Goal: Entertainment & Leisure: Browse casually

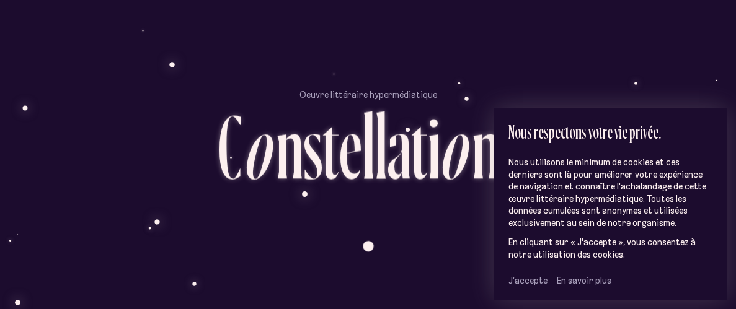
click at [525, 281] on span "J’accepte" at bounding box center [527, 280] width 39 height 11
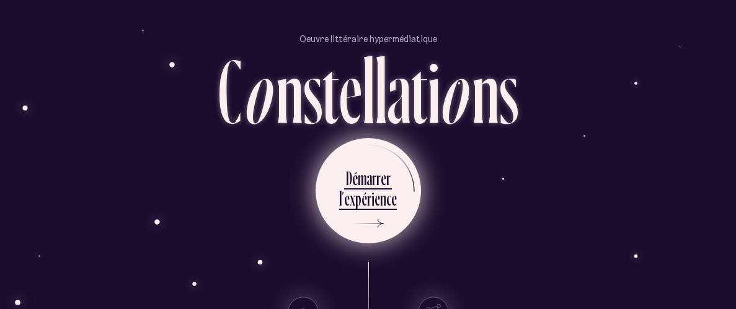
click at [382, 207] on div "n" at bounding box center [383, 199] width 6 height 24
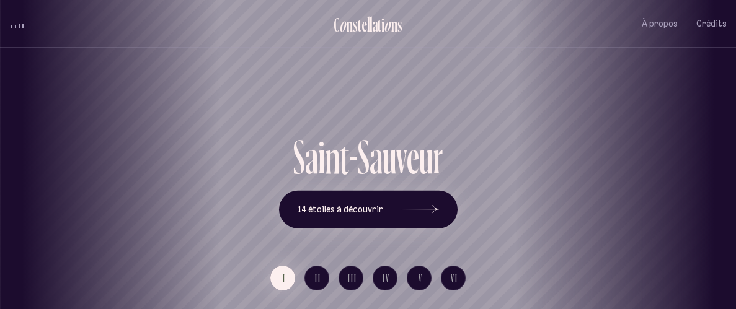
click at [462, 141] on div "S a i n t - S a u v e u r 14 étoiles à découvrir" at bounding box center [367, 181] width 717 height 96
click at [432, 203] on icon at bounding box center [420, 209] width 37 height 93
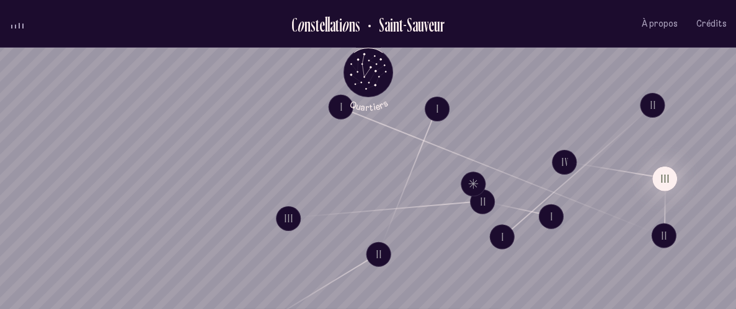
click at [664, 177] on button "III" at bounding box center [664, 178] width 25 height 25
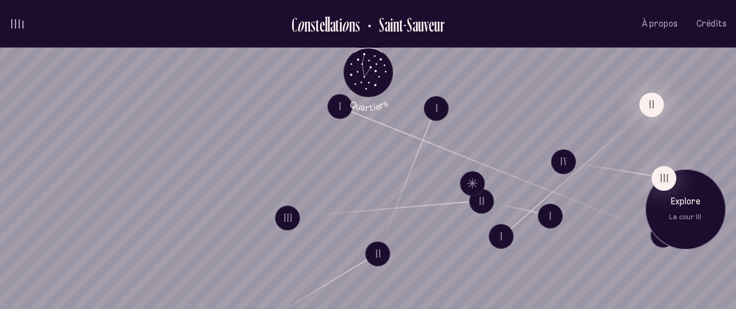
click at [649, 107] on button "II" at bounding box center [650, 104] width 25 height 25
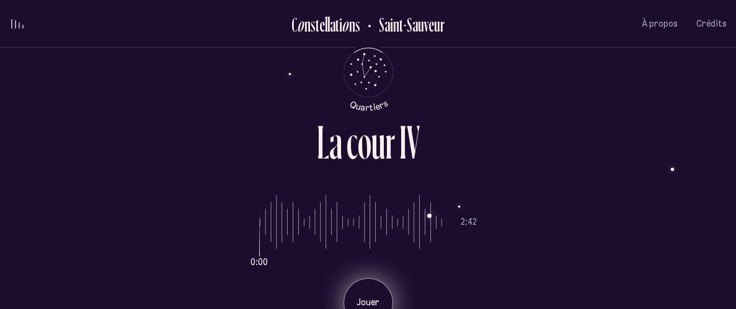
click at [375, 287] on div "Jouer" at bounding box center [368, 303] width 50 height 50
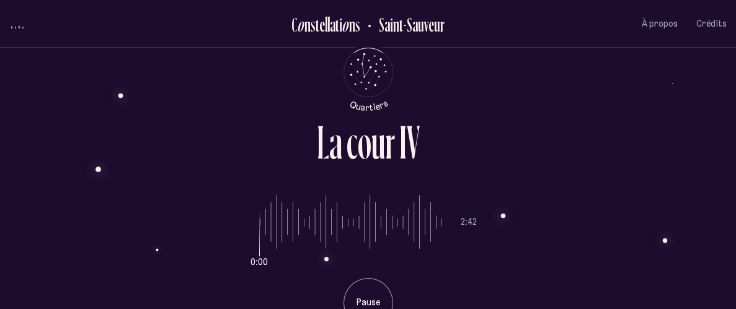
drag, startPoint x: 290, startPoint y: 223, endPoint x: 252, endPoint y: 219, distance: 38.0
click at [260, 219] on input "range" at bounding box center [351, 222] width 182 height 93
type input "*"
drag, startPoint x: 338, startPoint y: 216, endPoint x: 234, endPoint y: 217, distance: 104.1
click at [260, 217] on input "range" at bounding box center [351, 222] width 182 height 93
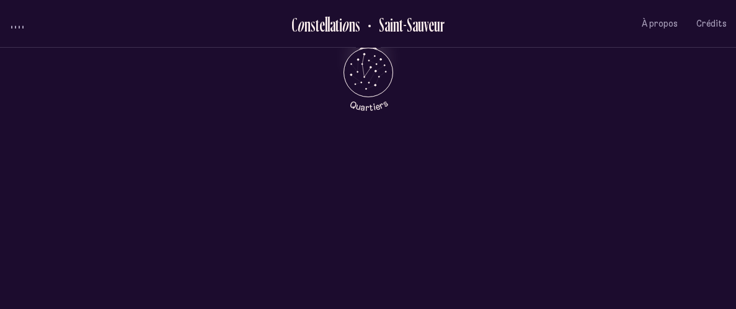
scroll to position [612, 0]
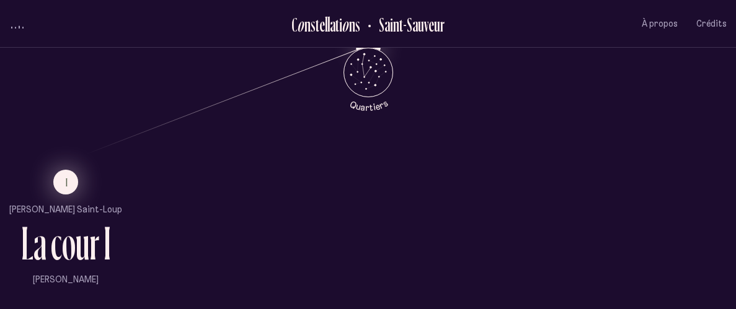
click at [57, 182] on button "I" at bounding box center [65, 182] width 25 height 25
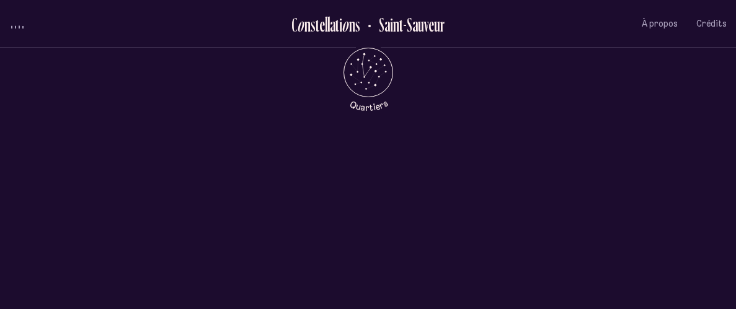
scroll to position [0, 0]
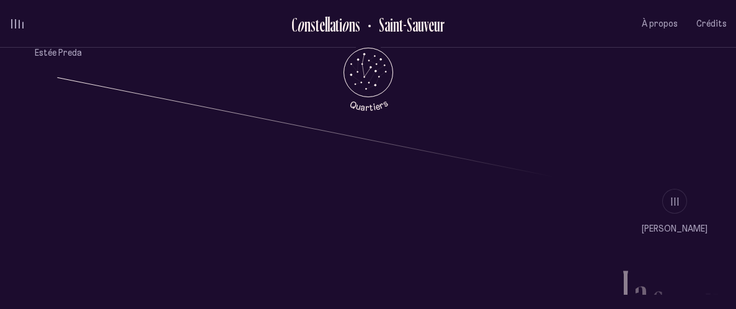
scroll to position [854, 0]
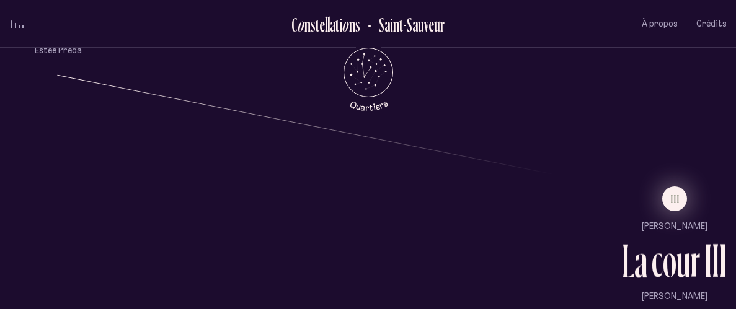
click at [665, 192] on button "III" at bounding box center [674, 199] width 25 height 25
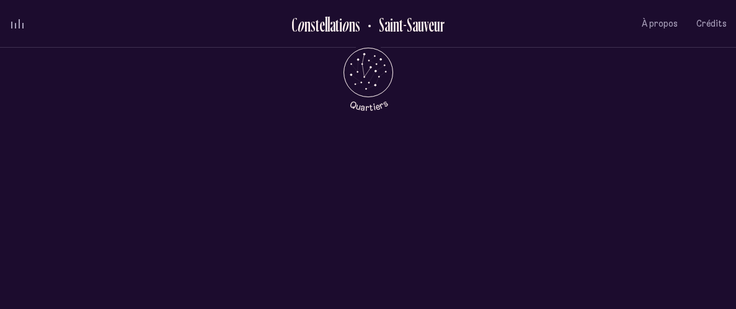
scroll to position [0, 0]
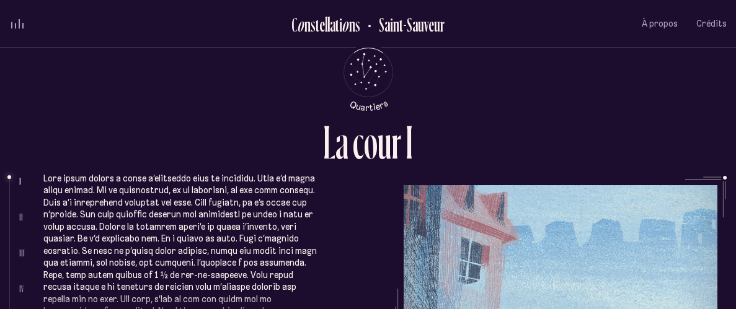
click at [15, 23] on span "volume audio" at bounding box center [15, 26] width 1 height 6
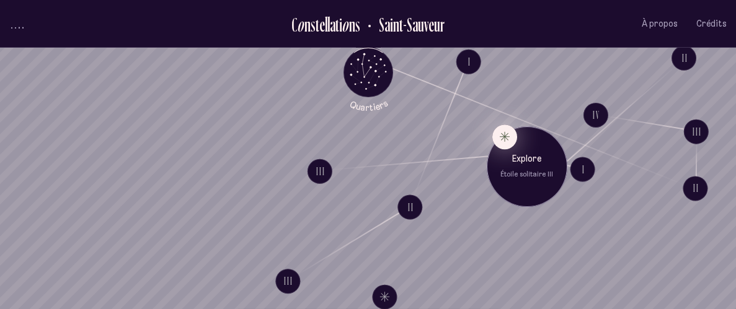
click at [503, 138] on button "Explore Étoile solitaire III" at bounding box center [504, 137] width 25 height 25
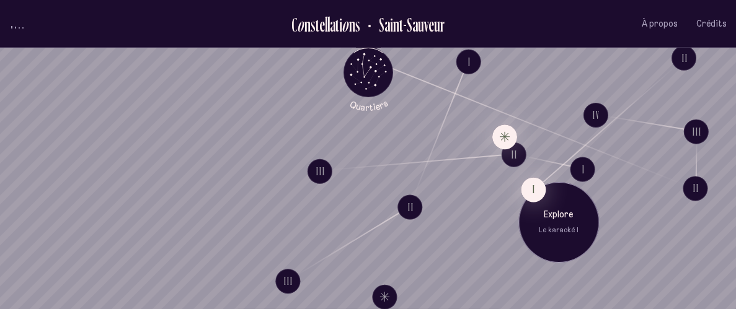
click at [545, 195] on div "Explore Le karaoké I" at bounding box center [558, 222] width 81 height 81
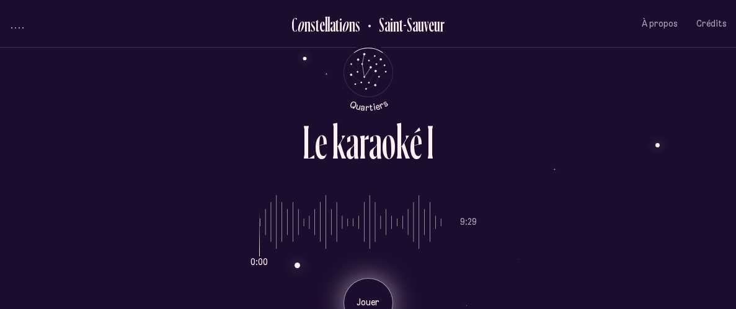
click at [364, 291] on div "Jouer" at bounding box center [368, 303] width 50 height 50
click at [371, 301] on p "Pause" at bounding box center [368, 303] width 31 height 12
click at [366, 294] on div "Jouer" at bounding box center [368, 303] width 50 height 50
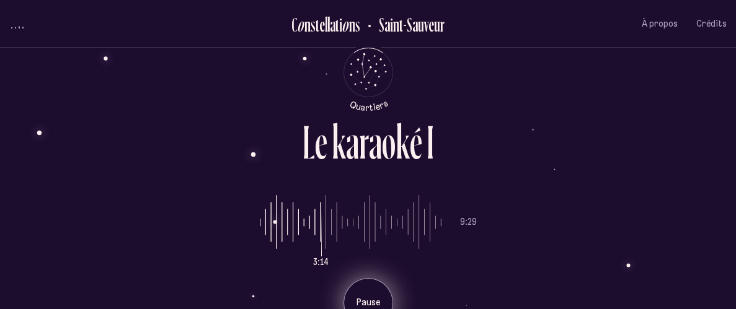
click at [354, 293] on div "Pause" at bounding box center [368, 303] width 50 height 50
click at [358, 297] on p "Jouer" at bounding box center [368, 303] width 31 height 12
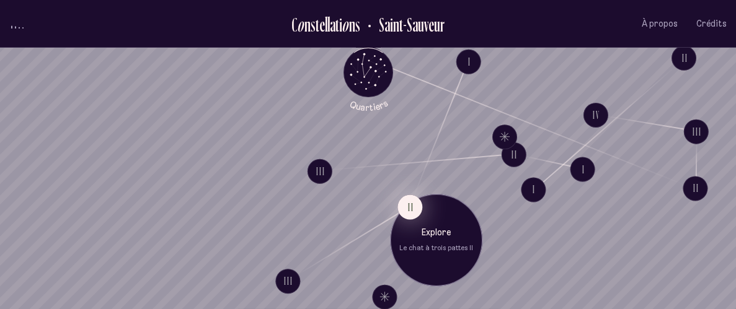
click at [412, 208] on button "II" at bounding box center [409, 207] width 25 height 25
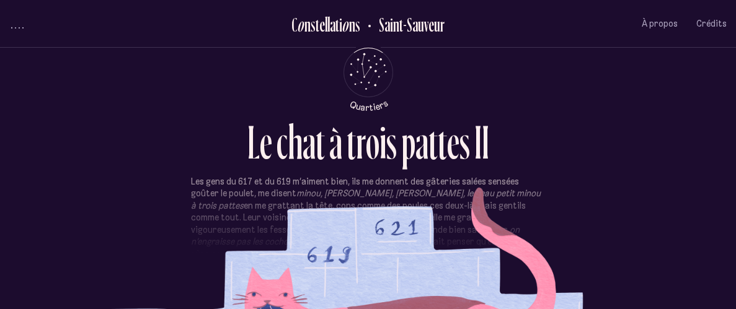
click at [400, 203] on p "Les gens du 617 et du 619 m’aiment bien, ils me donnent des gâteries salées sen…" at bounding box center [368, 254] width 354 height 157
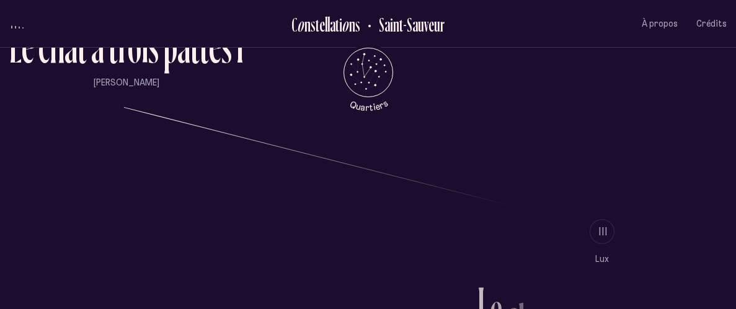
scroll to position [810, 0]
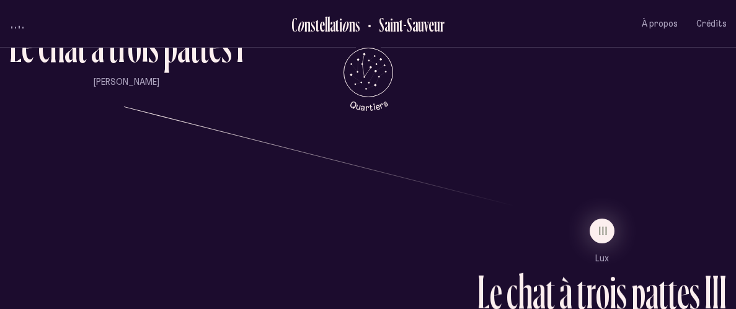
click at [595, 220] on li "III" at bounding box center [601, 231] width 249 height 25
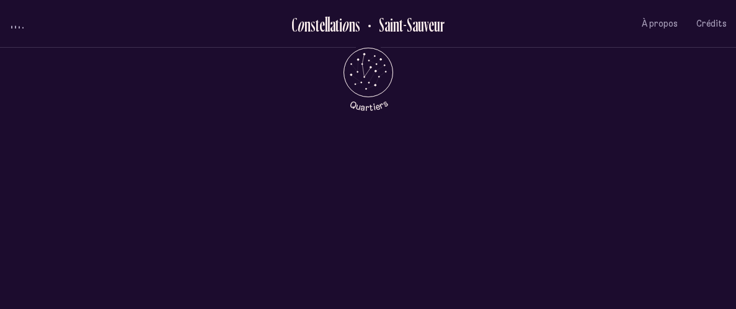
scroll to position [0, 0]
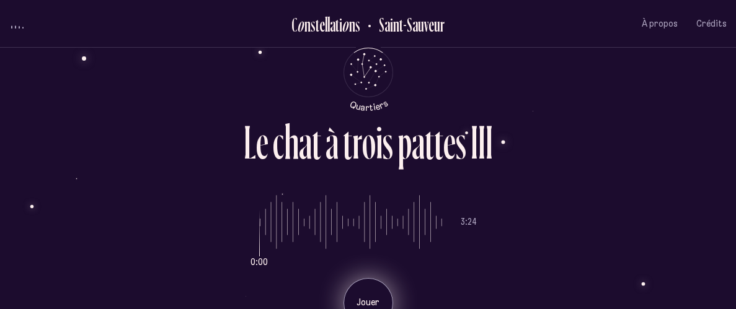
click at [366, 287] on div "Jouer" at bounding box center [368, 303] width 50 height 50
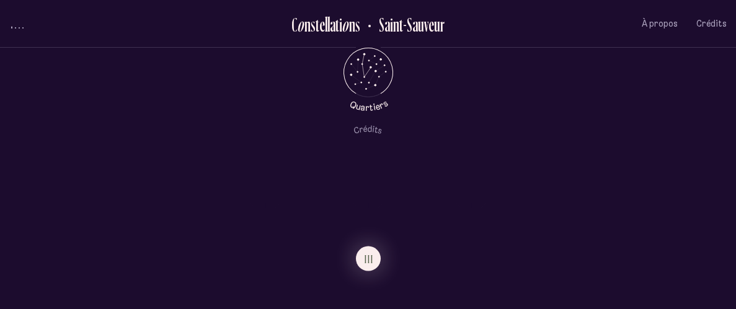
scroll to position [402, 0]
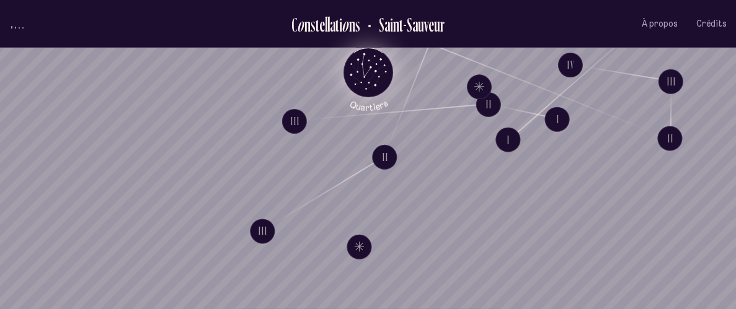
click at [371, 71] on icon "Retour au menu principal" at bounding box center [367, 71] width 37 height 37
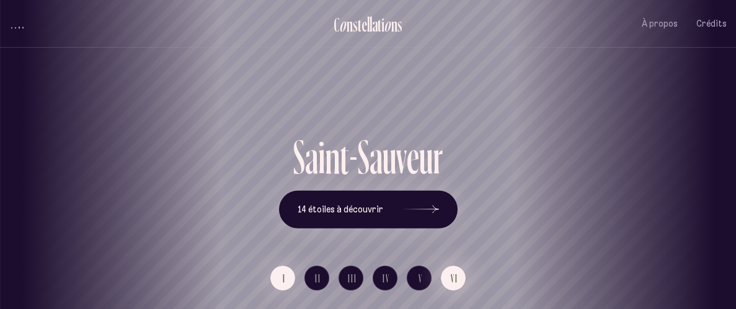
click at [451, 277] on span "VI" at bounding box center [453, 278] width 7 height 11
click at [323, 181] on div "e" at bounding box center [321, 157] width 12 height 48
click at [343, 156] on div "x" at bounding box center [347, 157] width 12 height 48
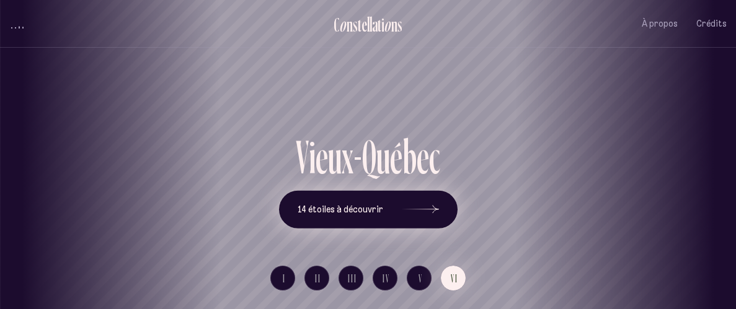
click at [353, 201] on button "14 étoiles à découvrir" at bounding box center [368, 209] width 178 height 38
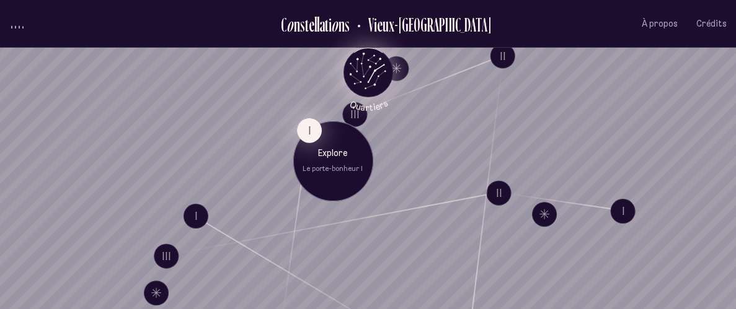
click at [305, 130] on button "I" at bounding box center [308, 130] width 25 height 25
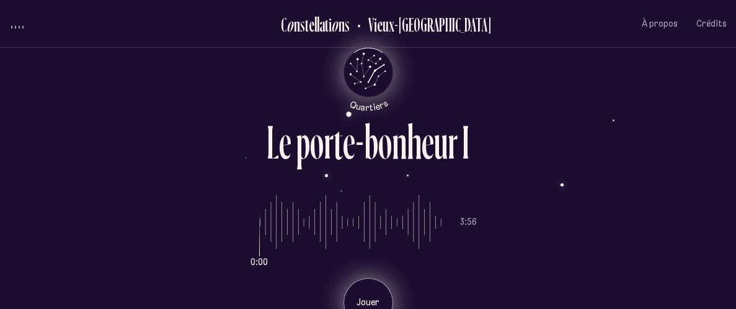
click at [364, 289] on div "Jouer" at bounding box center [368, 303] width 50 height 50
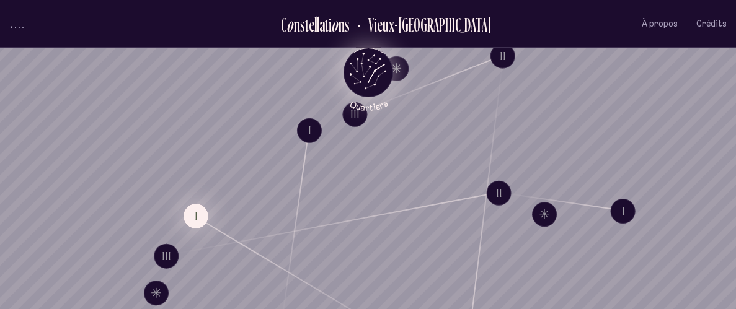
click at [185, 213] on button "I" at bounding box center [195, 216] width 25 height 25
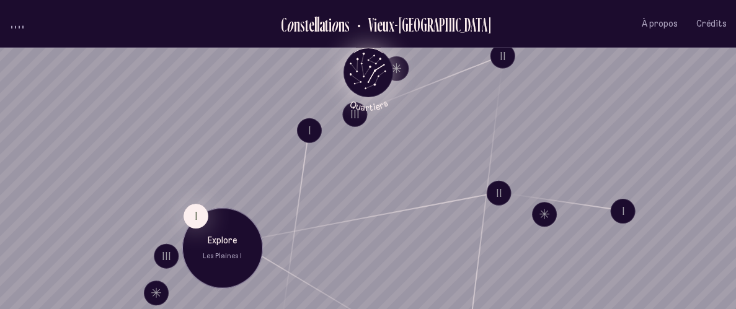
click at [203, 247] on div "Explore Les Plaines I" at bounding box center [222, 248] width 62 height 27
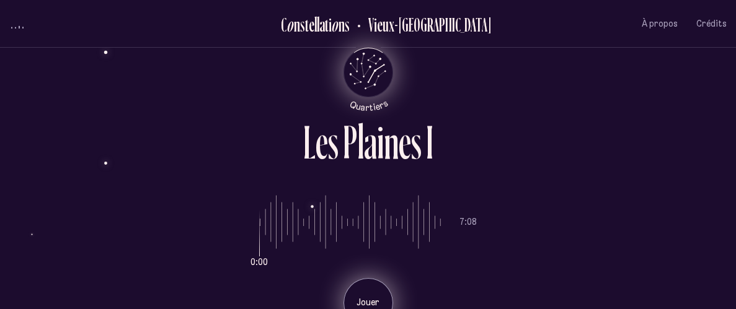
click at [369, 297] on p "Jouer" at bounding box center [368, 303] width 31 height 12
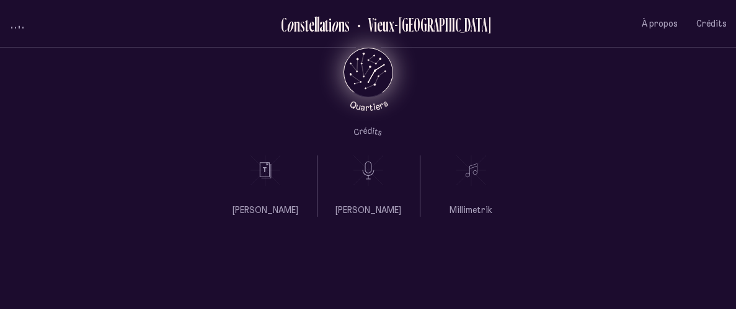
scroll to position [393, 0]
click at [364, 211] on p "[PERSON_NAME]" at bounding box center [368, 209] width 66 height 12
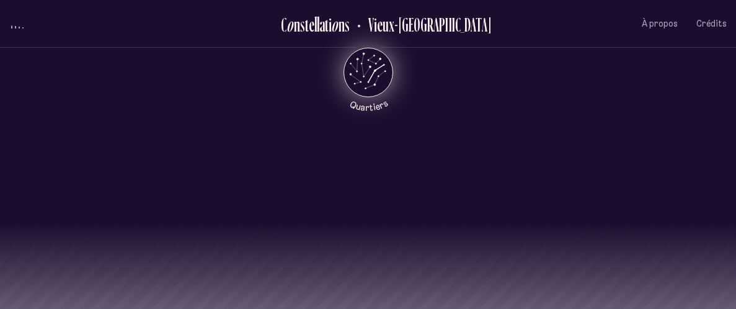
scroll to position [955, 0]
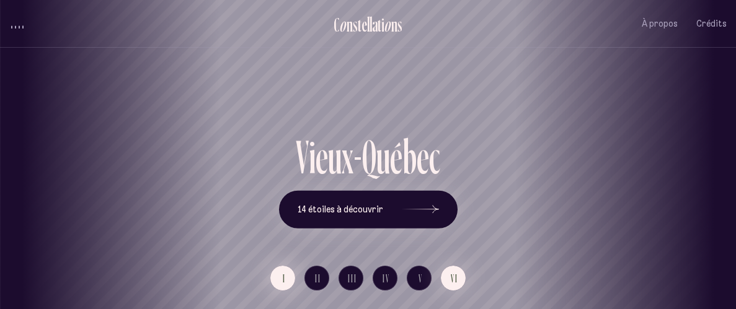
click at [288, 271] on button "I" at bounding box center [282, 278] width 25 height 25
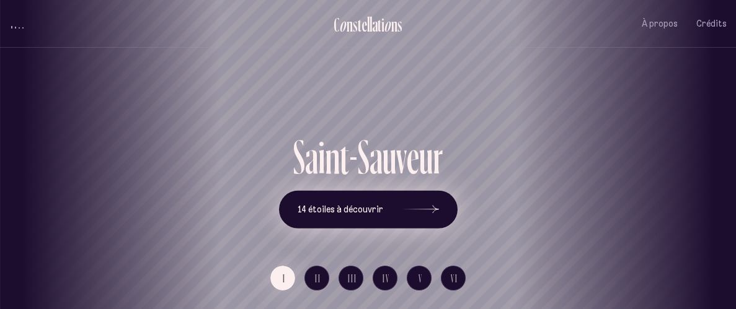
click at [390, 192] on button "14 étoiles à découvrir" at bounding box center [368, 209] width 178 height 38
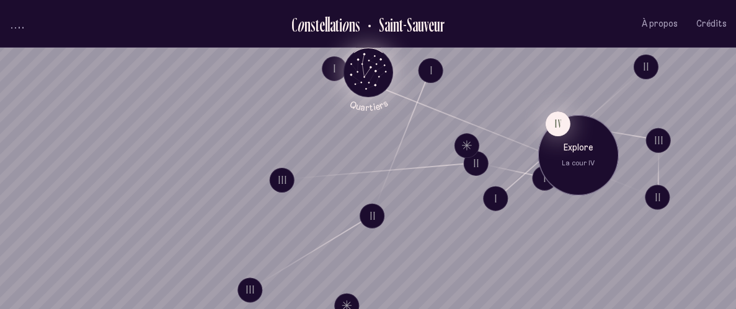
click at [559, 121] on button "IV" at bounding box center [557, 124] width 25 height 25
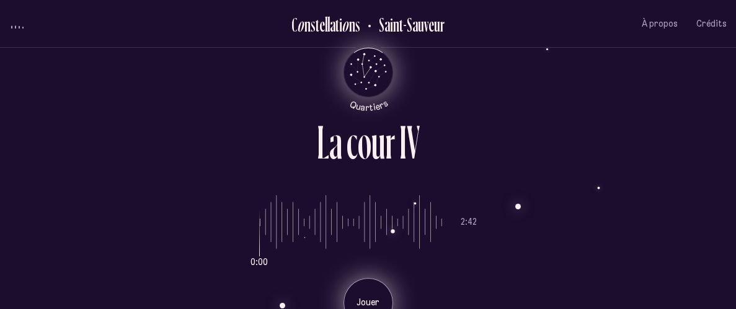
click at [377, 299] on p "Jouer" at bounding box center [368, 303] width 31 height 12
click at [379, 301] on p "Pause" at bounding box center [368, 303] width 31 height 12
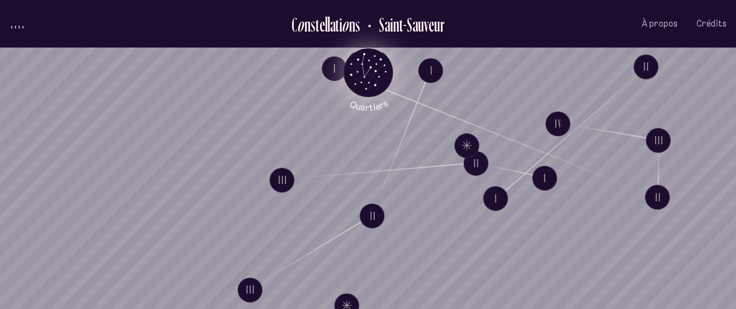
click at [332, 64] on button "Quartiers" at bounding box center [368, 80] width 72 height 64
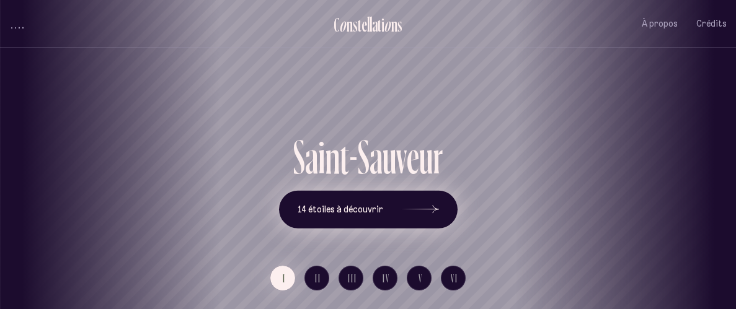
click at [325, 214] on span "14 étoiles à découvrir" at bounding box center [340, 209] width 86 height 11
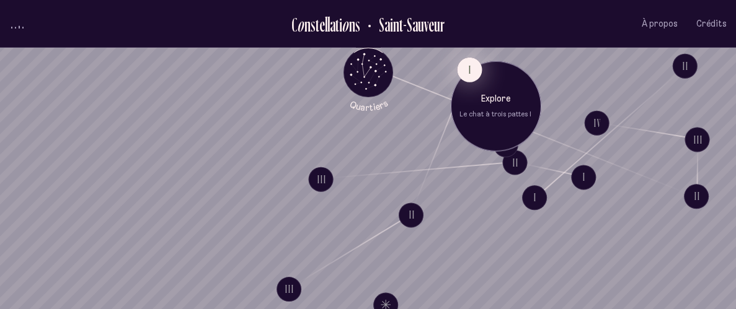
click at [469, 64] on button "I" at bounding box center [469, 69] width 25 height 25
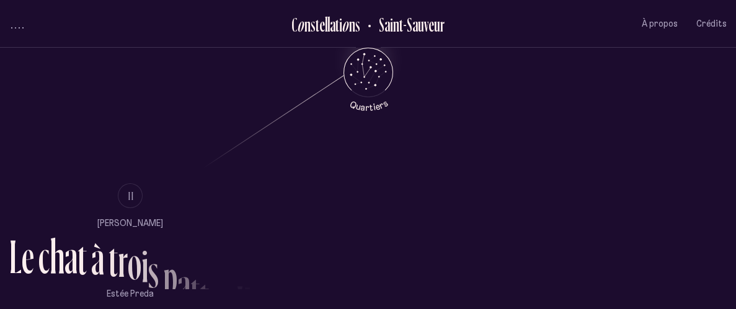
scroll to position [599, 0]
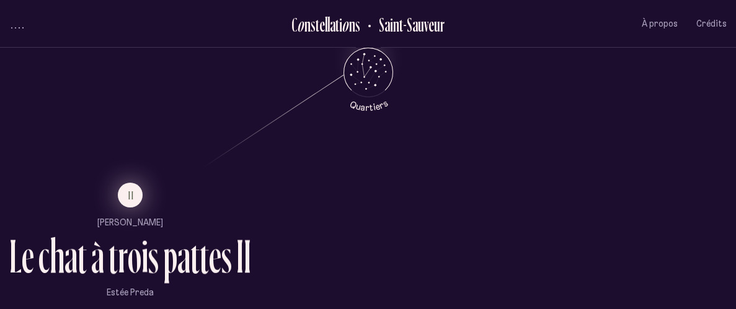
click at [128, 196] on span "II" at bounding box center [131, 195] width 6 height 11
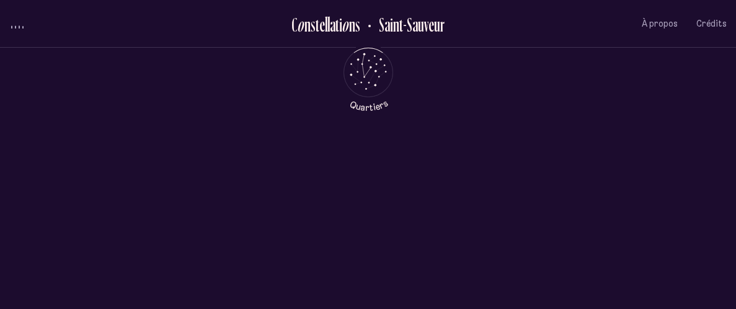
scroll to position [0, 0]
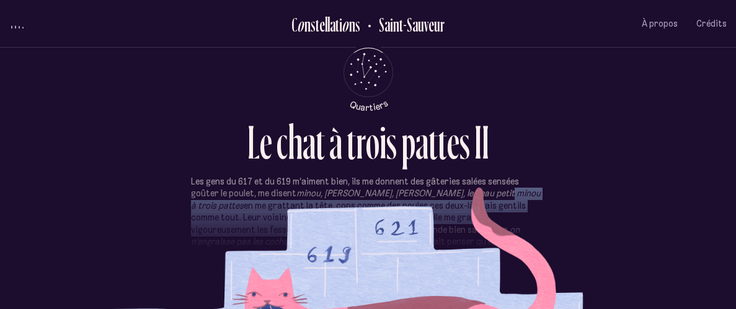
drag, startPoint x: 466, startPoint y: 223, endPoint x: 463, endPoint y: 193, distance: 30.5
click at [463, 193] on p "Les gens du 617 et du 619 m’aiment bien, ils me donnent des gâteries salées sen…" at bounding box center [368, 254] width 354 height 157
click at [463, 193] on em "minou, [PERSON_NAME], [PERSON_NAME], le beau petit minou à trois pattes" at bounding box center [365, 200] width 349 height 24
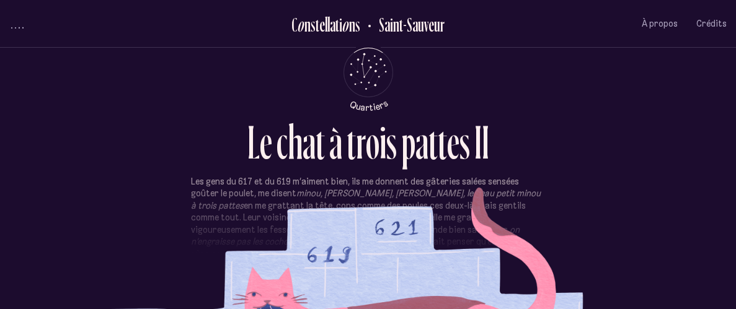
click at [463, 193] on em "minou, [PERSON_NAME], [PERSON_NAME], le beau petit minou à trois pattes" at bounding box center [365, 200] width 349 height 24
click at [620, 154] on div "L e c h a t à t r o i s p a t t e s I I" at bounding box center [367, 138] width 717 height 40
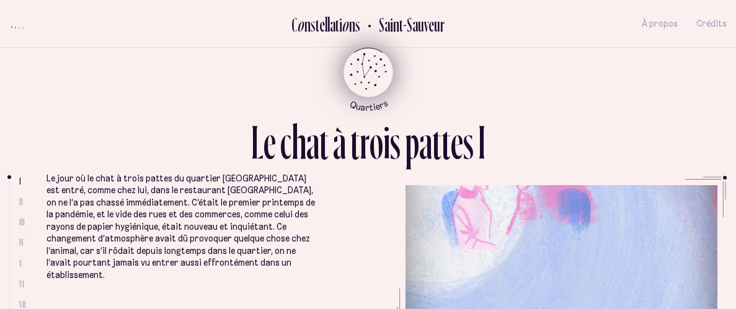
click at [332, 86] on icon "Quartiers" at bounding box center [368, 93] width 72 height 38
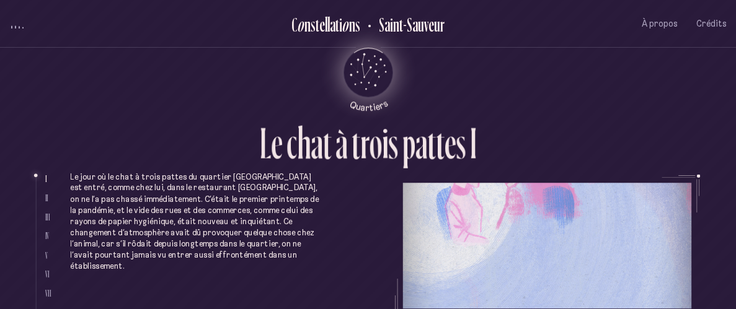
click at [332, 86] on icon "Quartiers" at bounding box center [368, 93] width 72 height 38
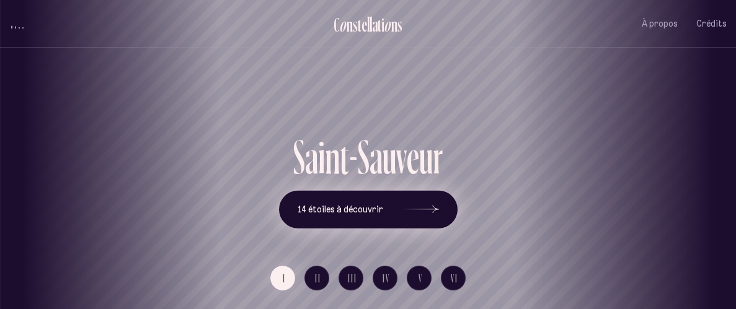
click at [348, 211] on span "14 étoiles à découvrir" at bounding box center [340, 209] width 86 height 11
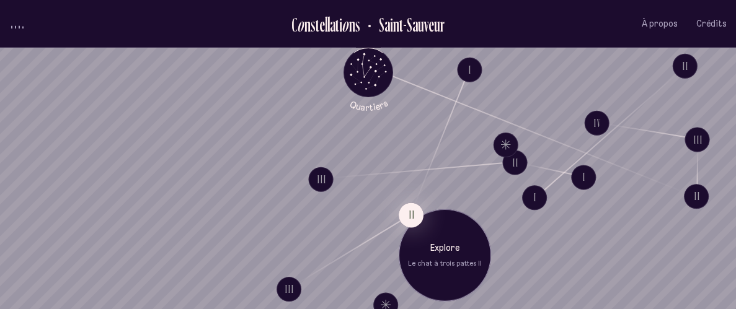
click at [398, 226] on div "Explore Le chat à trois pattes II" at bounding box center [444, 255] width 92 height 92
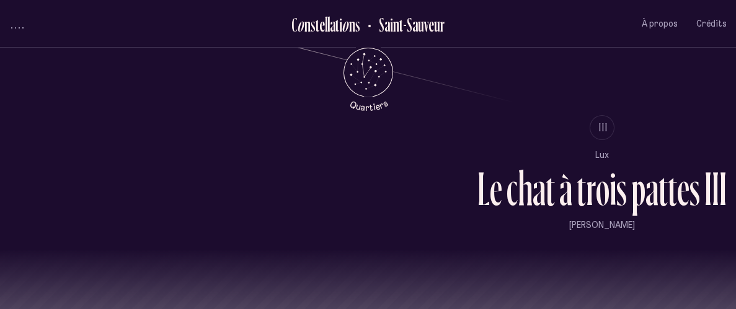
scroll to position [914, 0]
click at [606, 132] on span "III" at bounding box center [603, 126] width 9 height 11
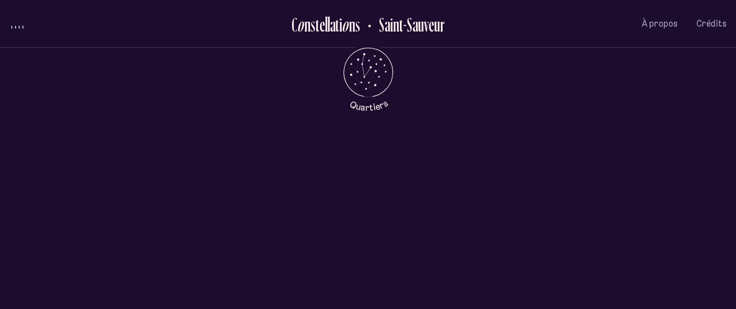
scroll to position [0, 0]
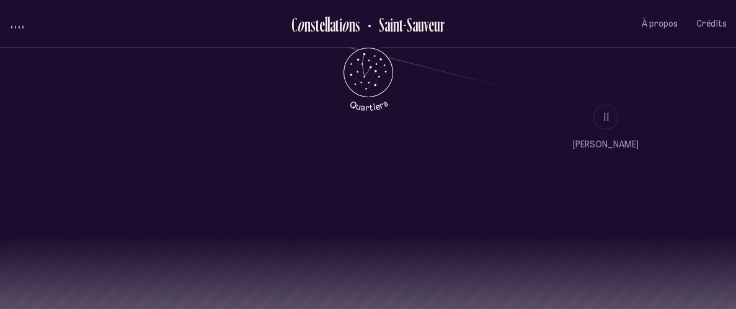
scroll to position [1008, 0]
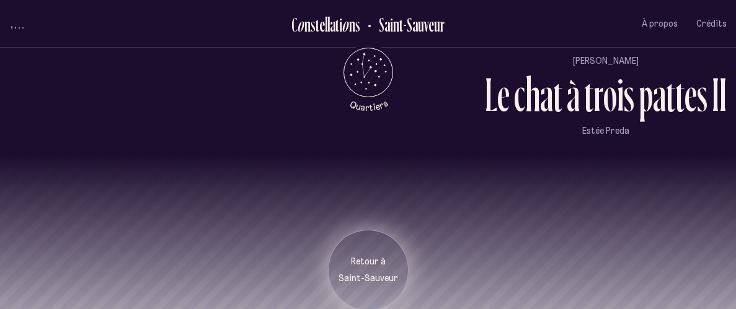
click at [380, 274] on p "Saint-Sauveur" at bounding box center [368, 279] width 62 height 12
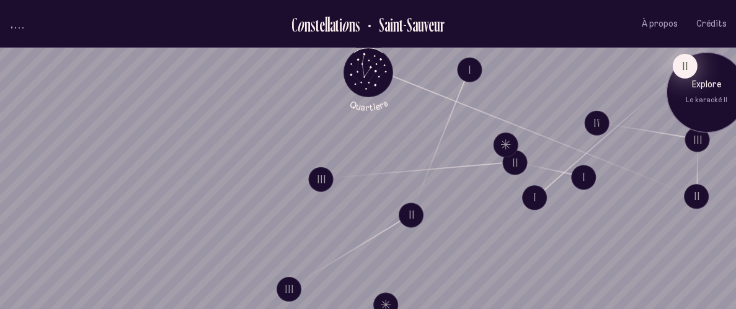
click at [684, 74] on button "II" at bounding box center [684, 65] width 25 height 25
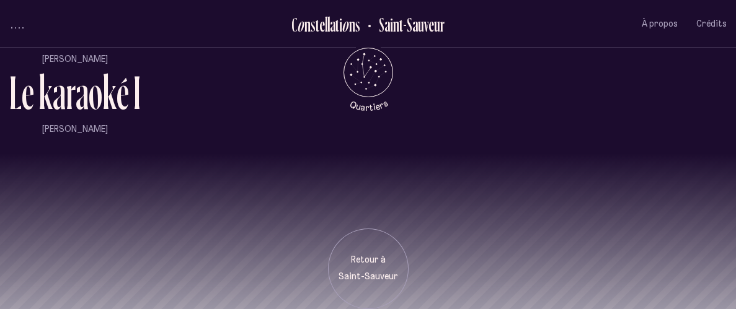
scroll to position [762, 0]
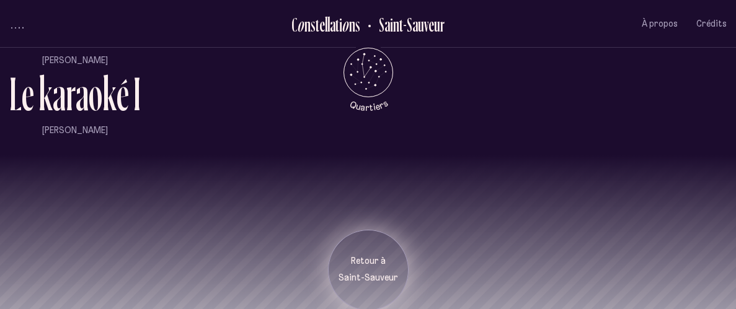
click at [346, 255] on p "Retour à" at bounding box center [368, 261] width 62 height 12
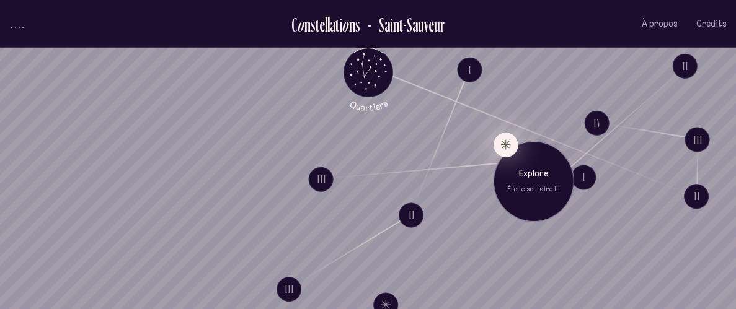
drag, startPoint x: 512, startPoint y: 143, endPoint x: 540, endPoint y: 146, distance: 27.4
click at [540, 146] on div "Explore Étoile solitaire III" at bounding box center [533, 185] width 81 height 105
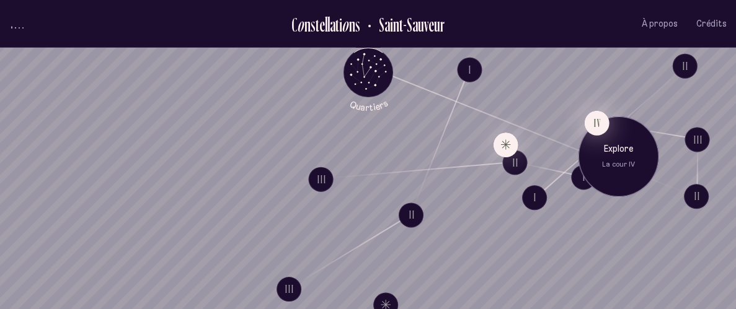
click at [596, 116] on button "IV" at bounding box center [596, 122] width 25 height 25
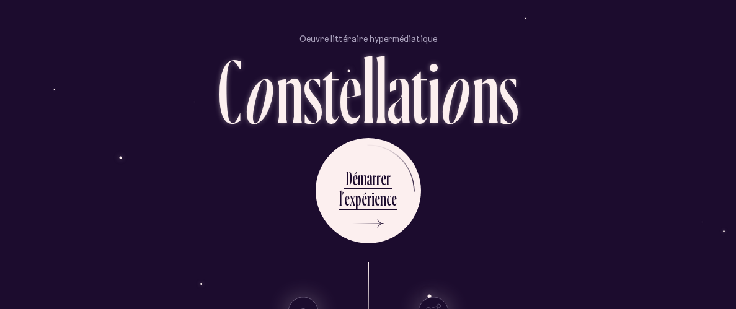
scroll to position [147, 0]
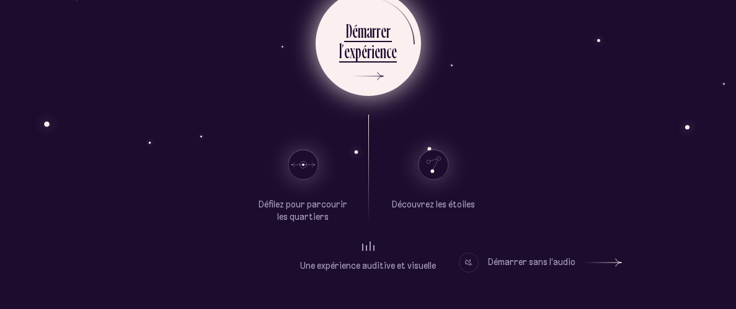
click at [377, 50] on div "e" at bounding box center [377, 51] width 6 height 24
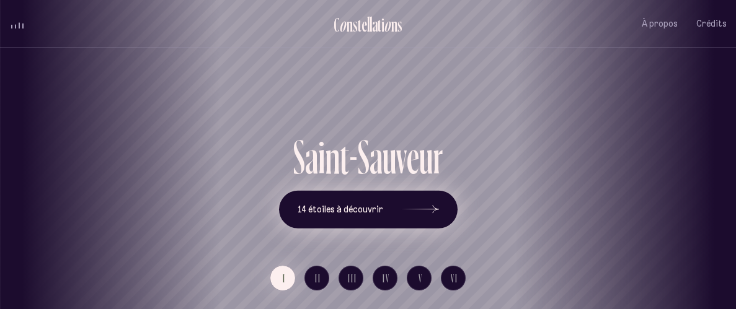
click at [373, 211] on span "14 étoiles à découvrir" at bounding box center [340, 209] width 86 height 11
